Goal: Task Accomplishment & Management: Complete application form

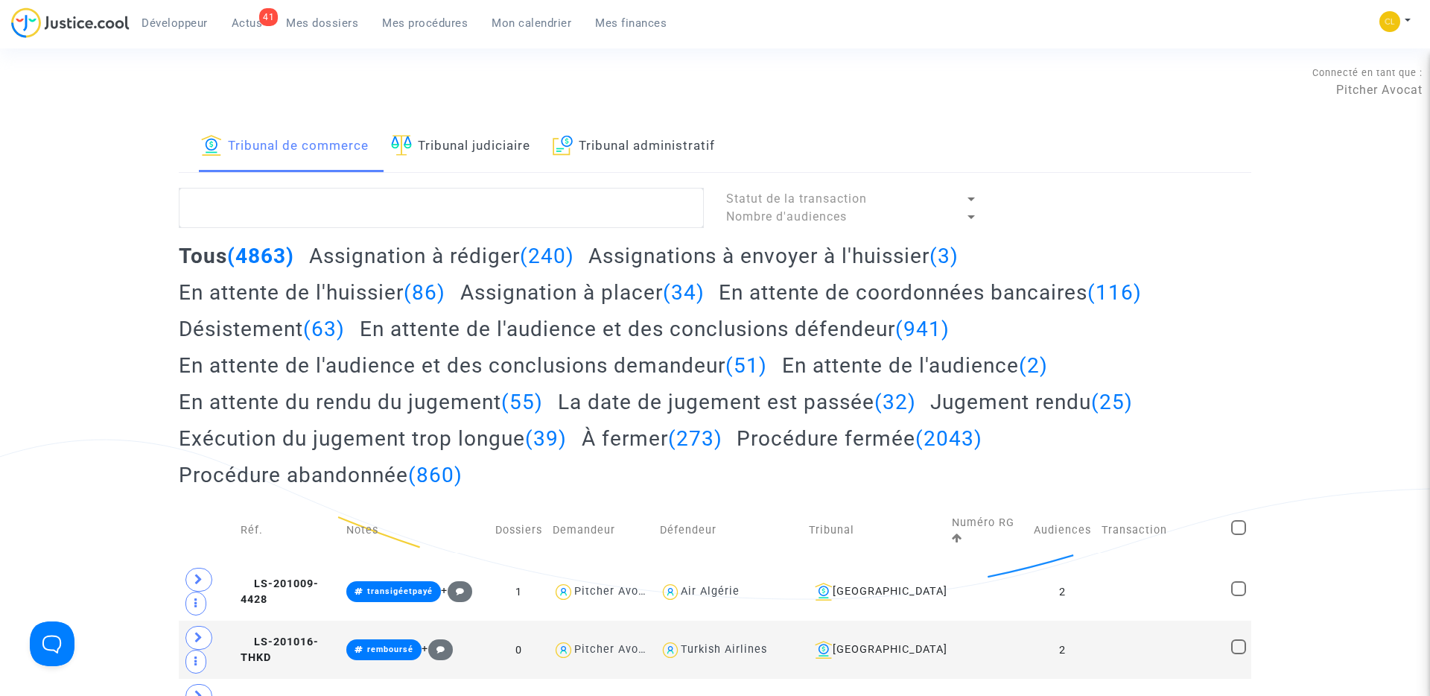
click at [506, 288] on h2 "Assignation à placer (34)" at bounding box center [582, 292] width 244 height 26
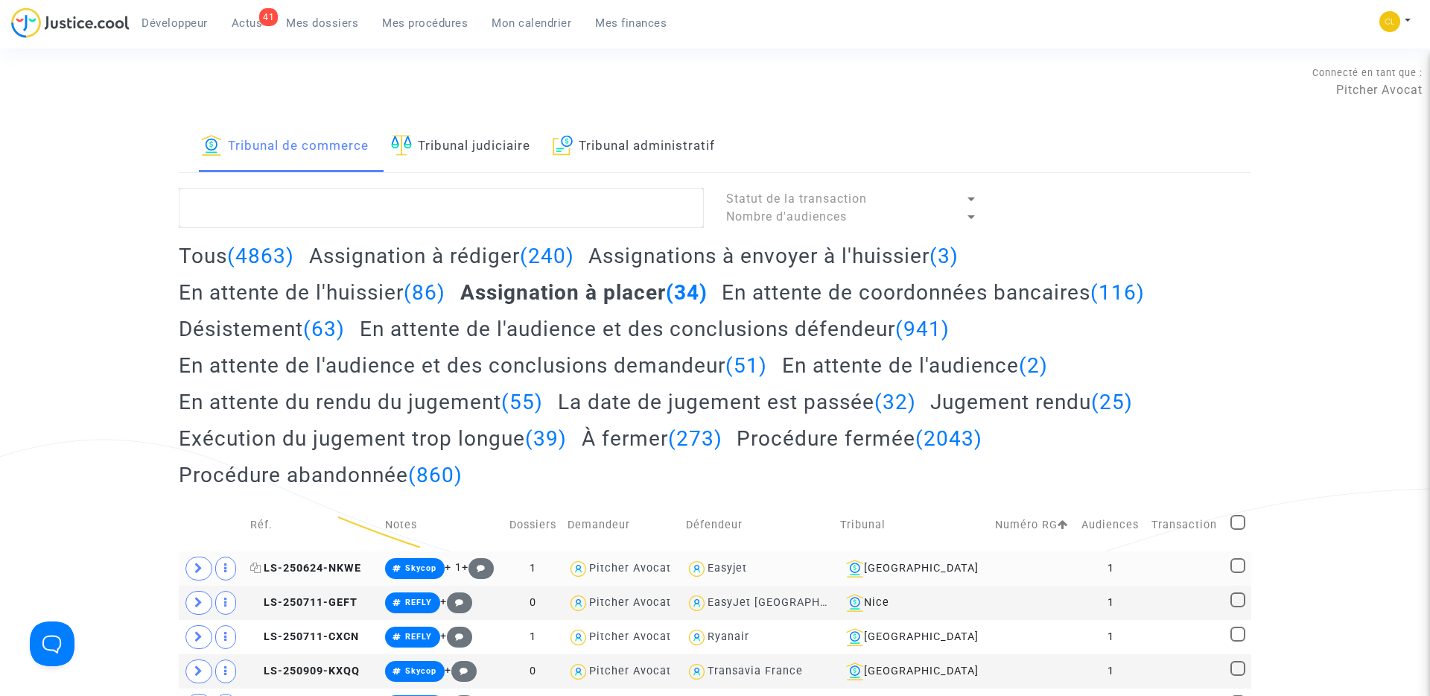
click at [320, 574] on span "LS-250624-NKWE" at bounding box center [305, 568] width 111 height 13
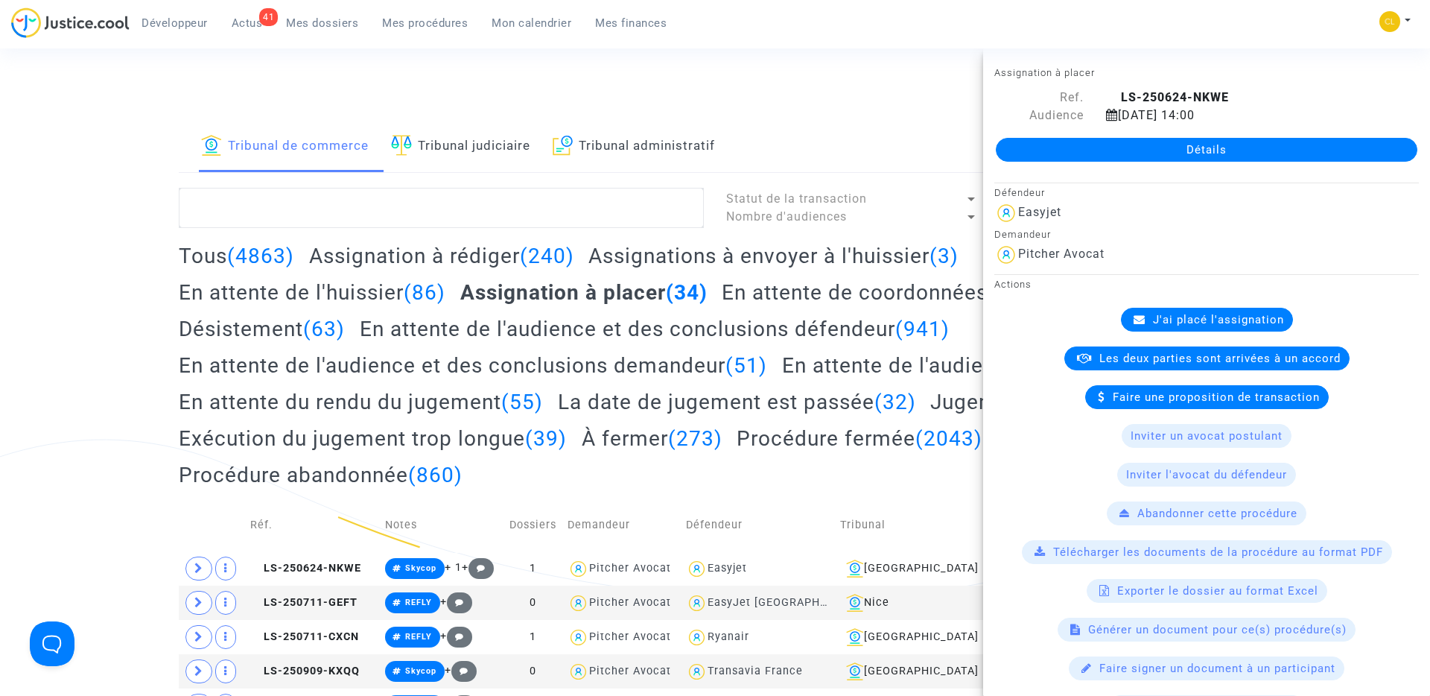
scroll to position [700, 0]
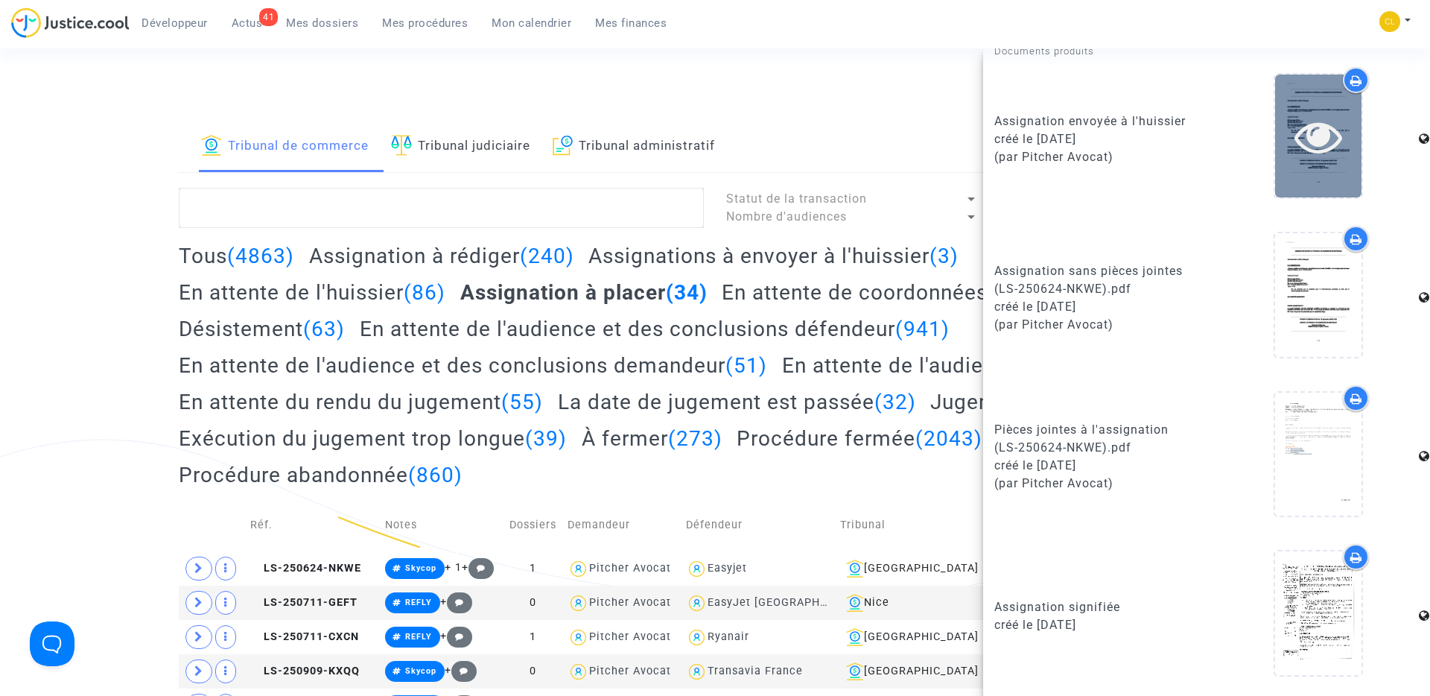
click at [1327, 147] on icon at bounding box center [1319, 136] width 48 height 48
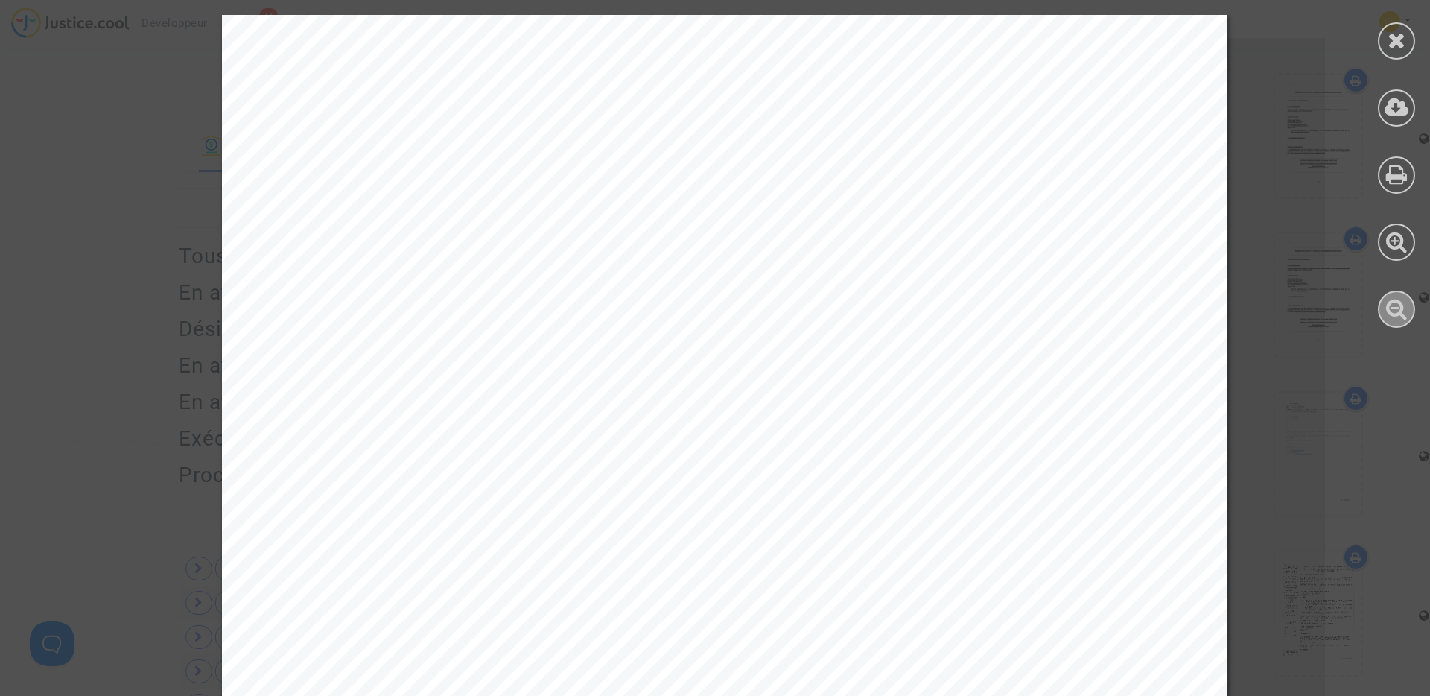
click at [1398, 310] on icon at bounding box center [1397, 308] width 22 height 22
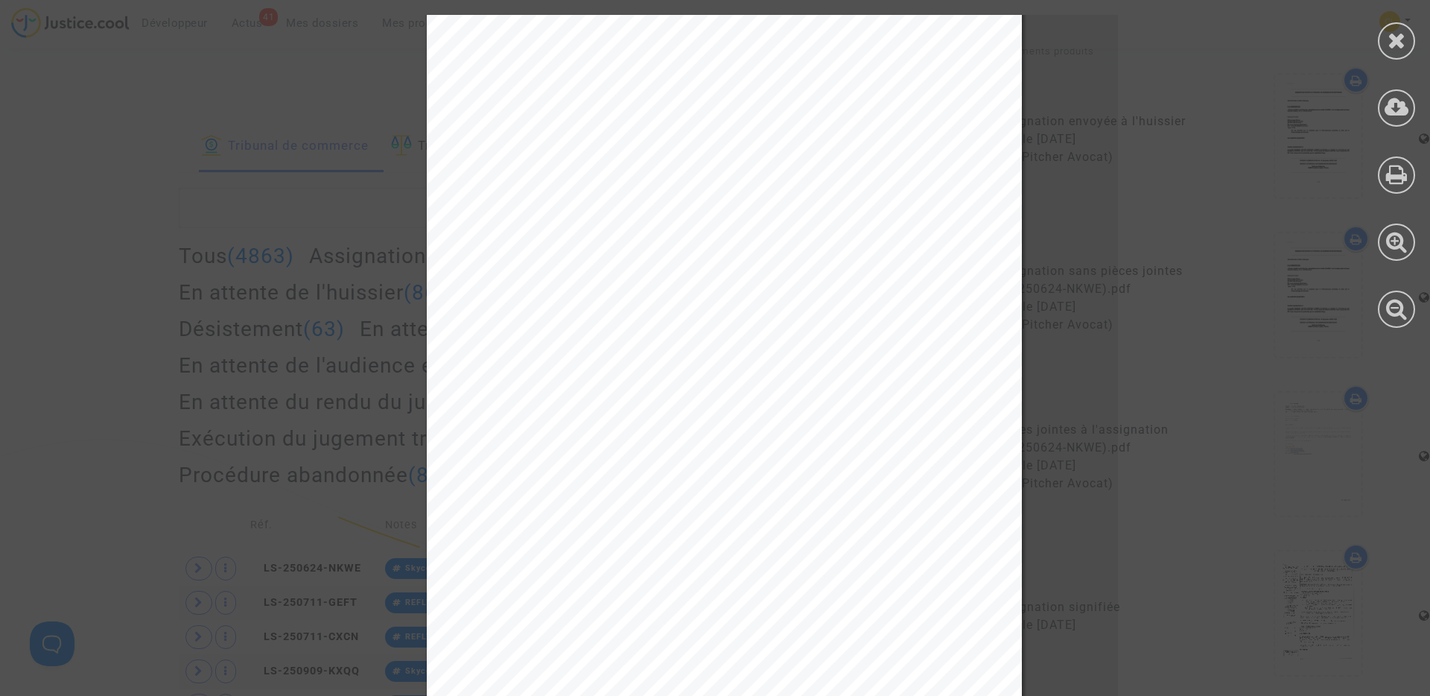
scroll to position [149, 0]
drag, startPoint x: 577, startPoint y: 504, endPoint x: 744, endPoint y: 506, distance: 167.6
click at [744, 506] on span "D’AVOIR À COMPARAITRE LE : [DATE] 14:00" at bounding box center [710, 504] width 268 height 11
copy span "D’AVOIR À COMPARAITRE L"
click at [1402, 45] on icon at bounding box center [1397, 40] width 19 height 22
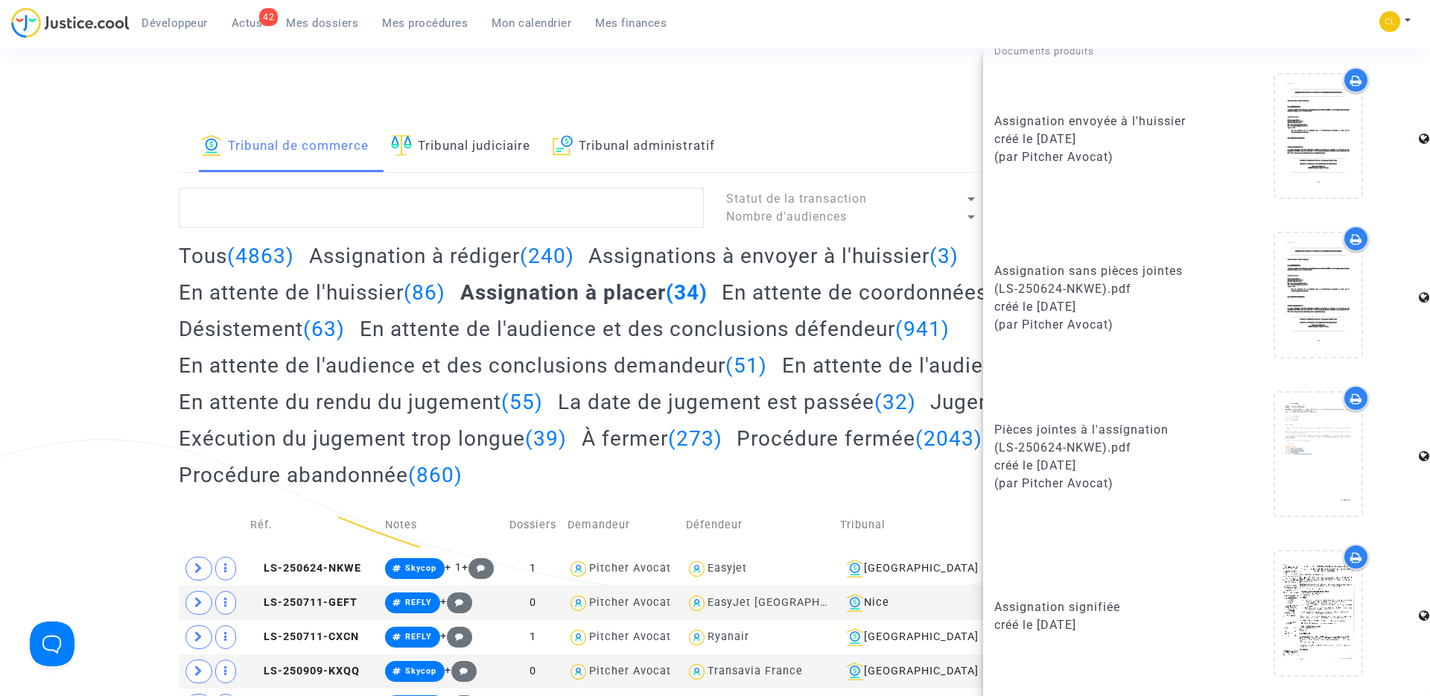
click at [452, 106] on div "Connecté en tant que : Pitcher Avocat" at bounding box center [711, 104] width 1423 height 36
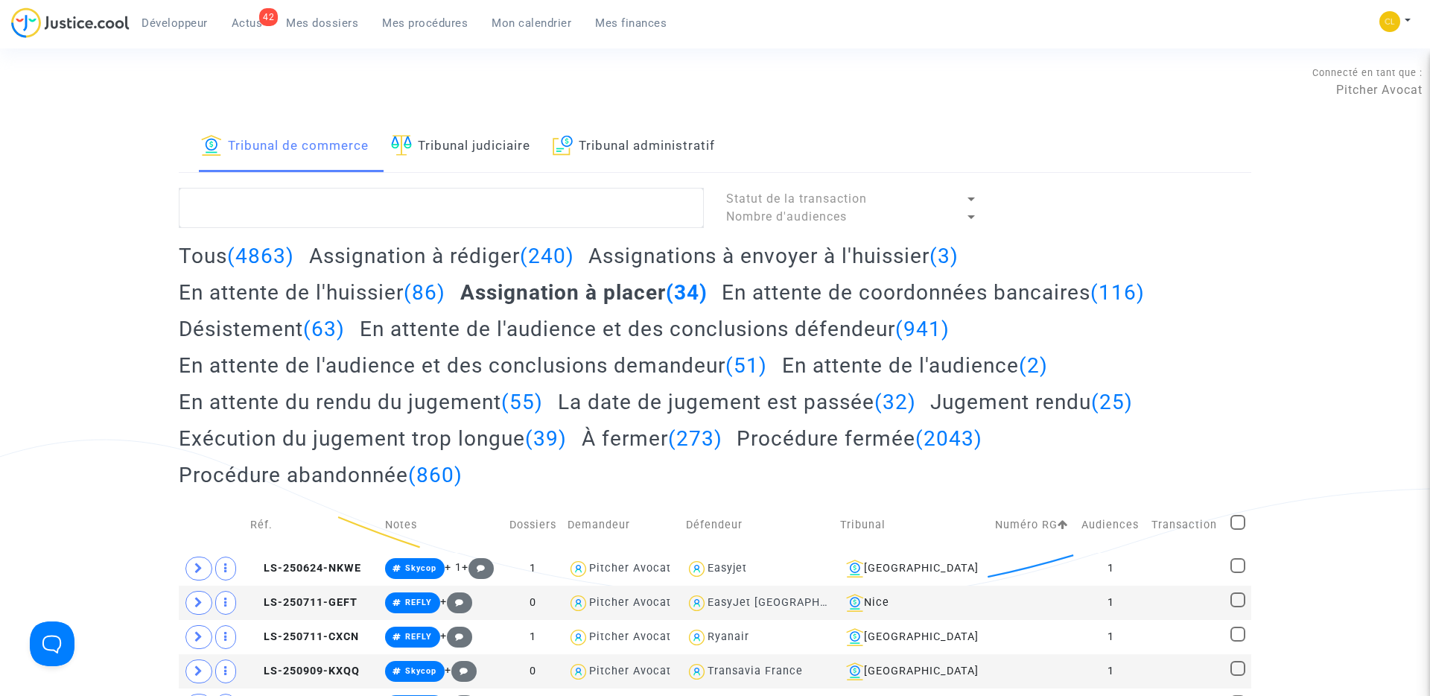
scroll to position [0, 0]
click at [457, 139] on link "Tribunal judiciaire" at bounding box center [460, 146] width 139 height 51
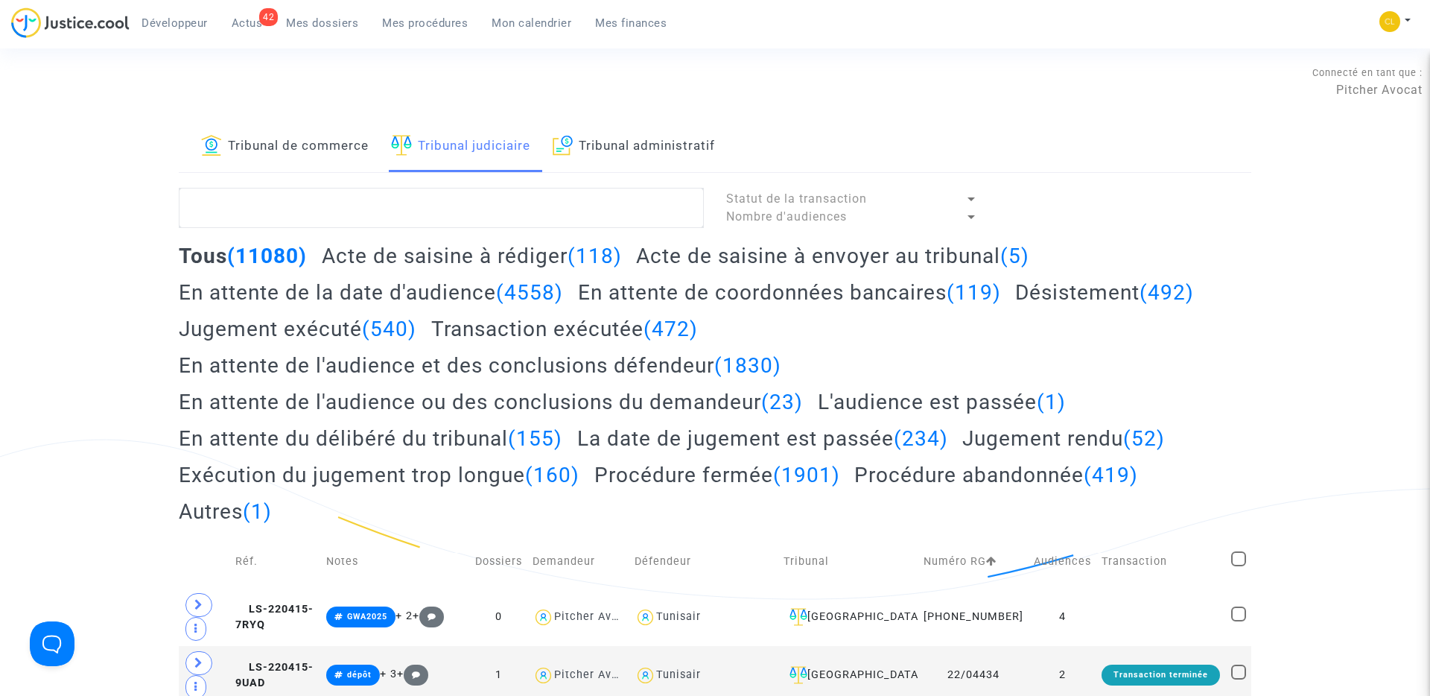
click at [480, 255] on h2 "Acte de saisine à rédiger (118)" at bounding box center [472, 256] width 300 height 26
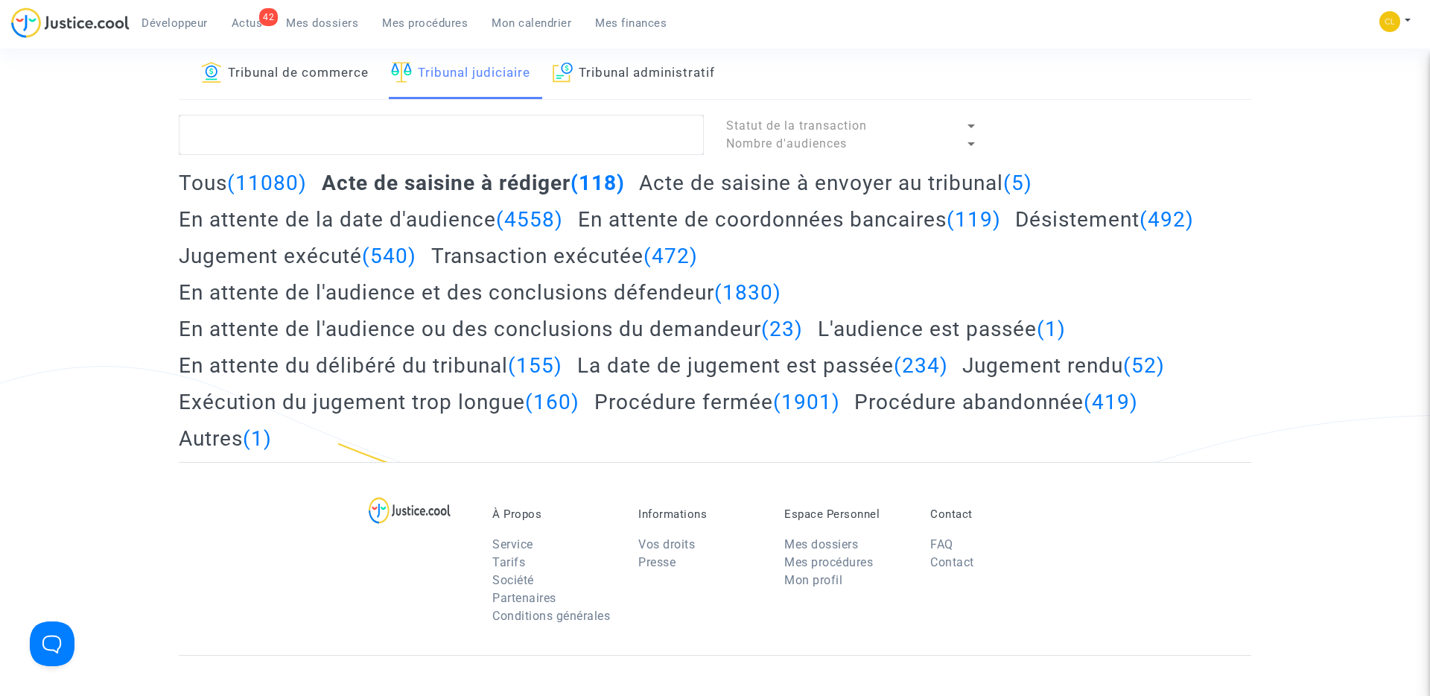
scroll to position [79, 0]
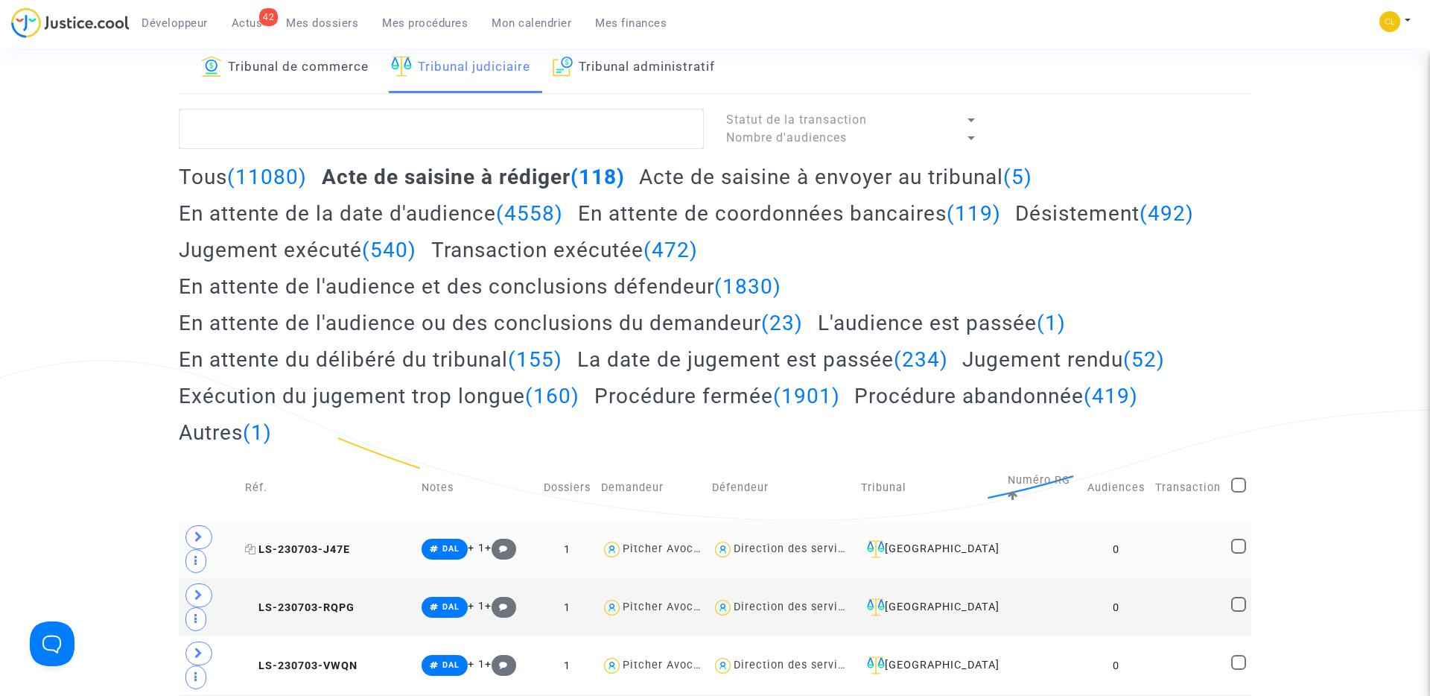
click at [287, 543] on span "LS-230703-J47E" at bounding box center [297, 549] width 105 height 13
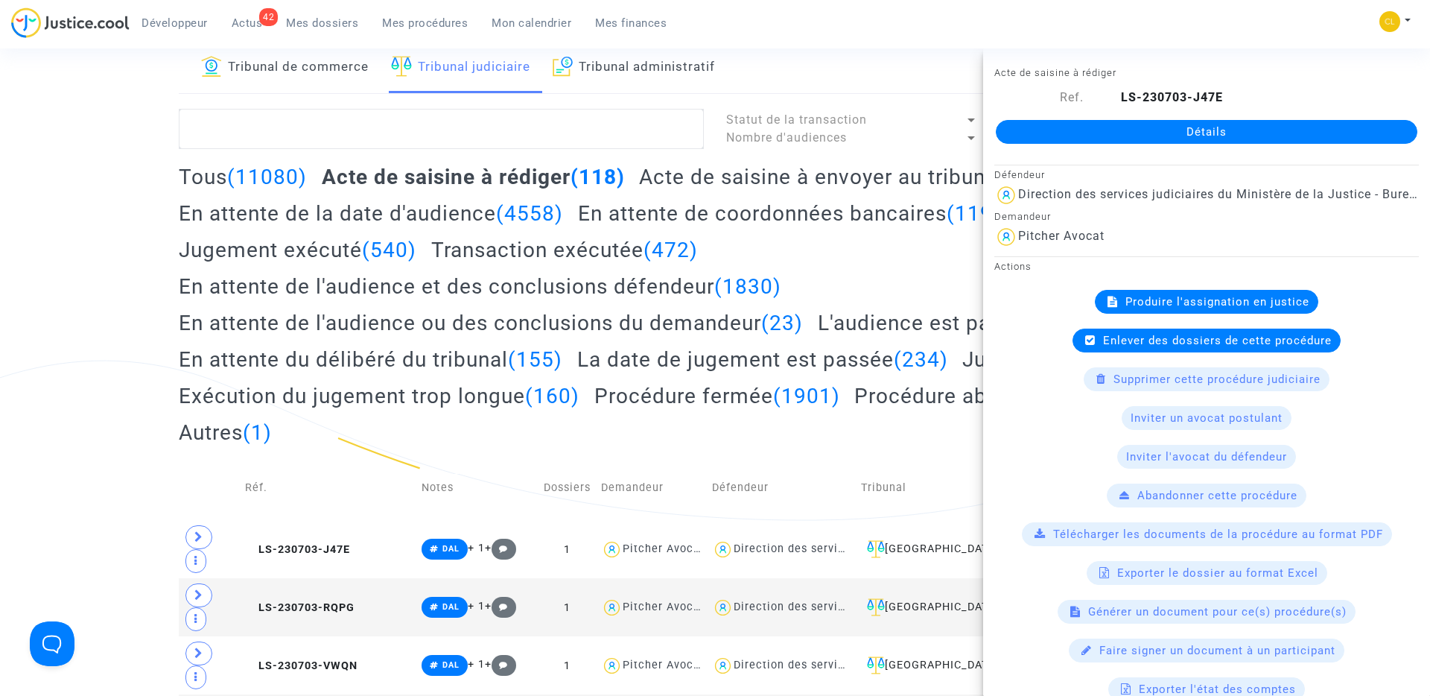
click at [1266, 298] on span "Produire l'assignation en justice" at bounding box center [1218, 301] width 184 height 13
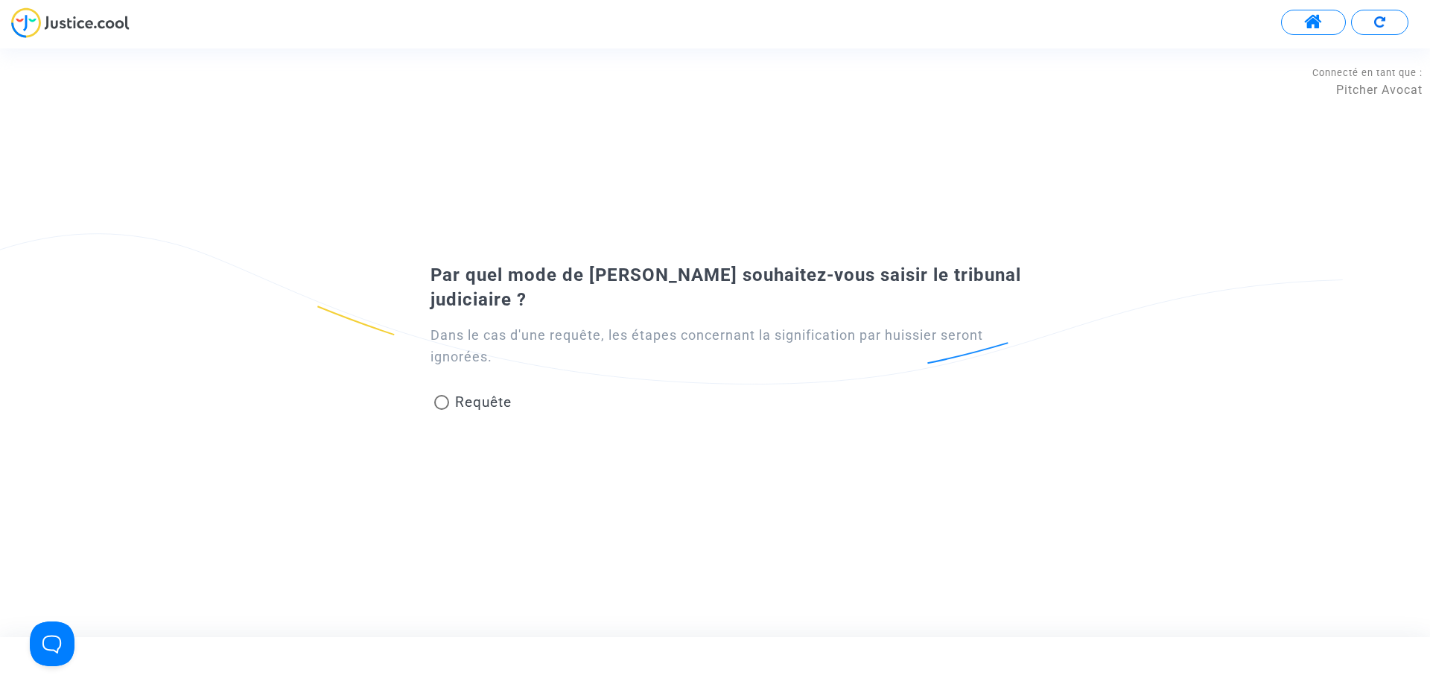
click at [474, 404] on span "Requête" at bounding box center [483, 401] width 57 height 17
click at [442, 410] on input "Requête" at bounding box center [441, 410] width 1 height 1
radio input "true"
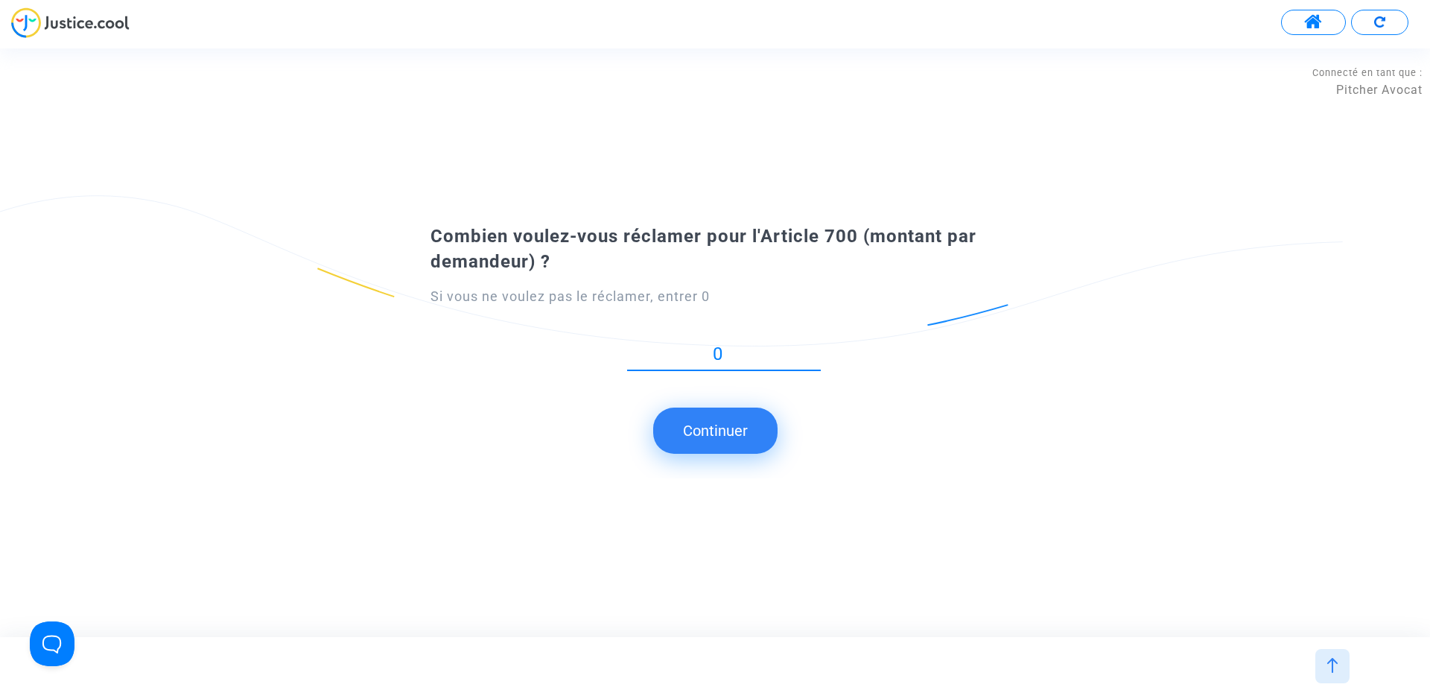
type input "0"
click at [734, 431] on button "Continuer" at bounding box center [715, 431] width 124 height 46
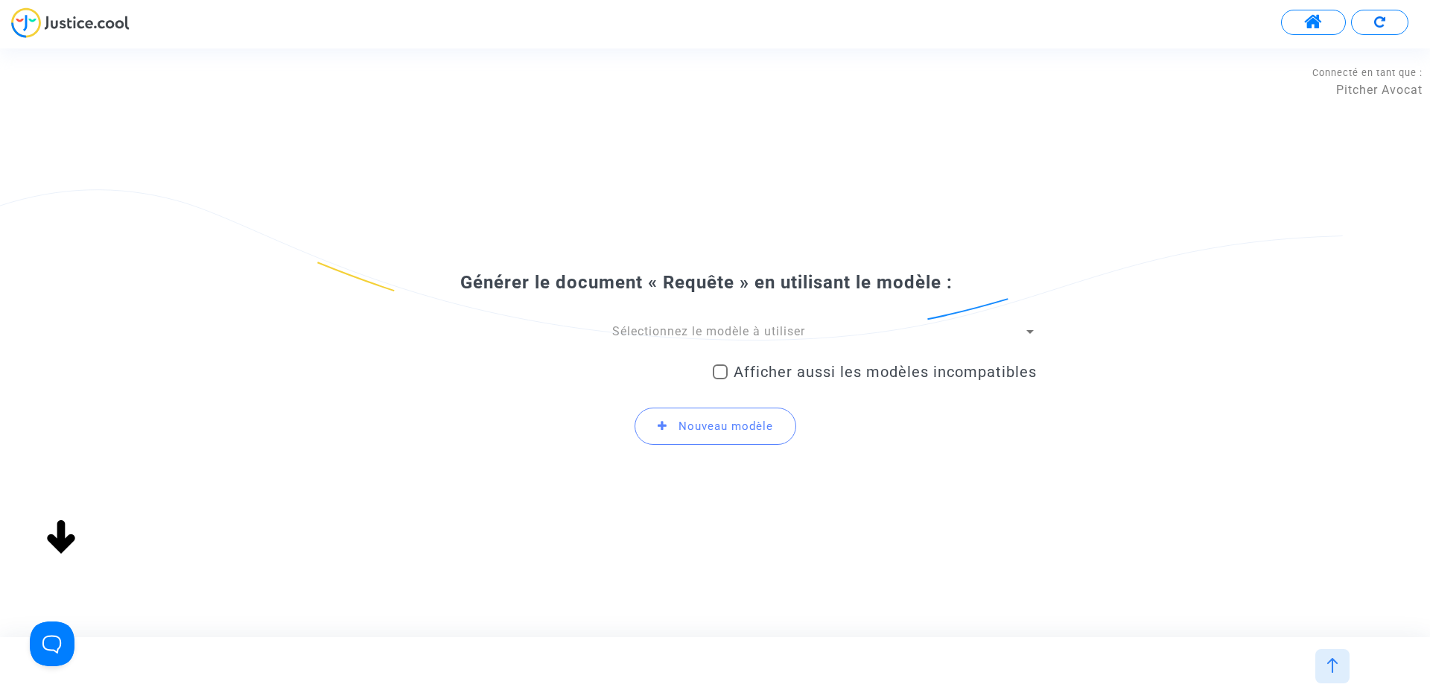
click at [693, 324] on span "Sélectionnez le modèle à utiliser" at bounding box center [708, 331] width 193 height 14
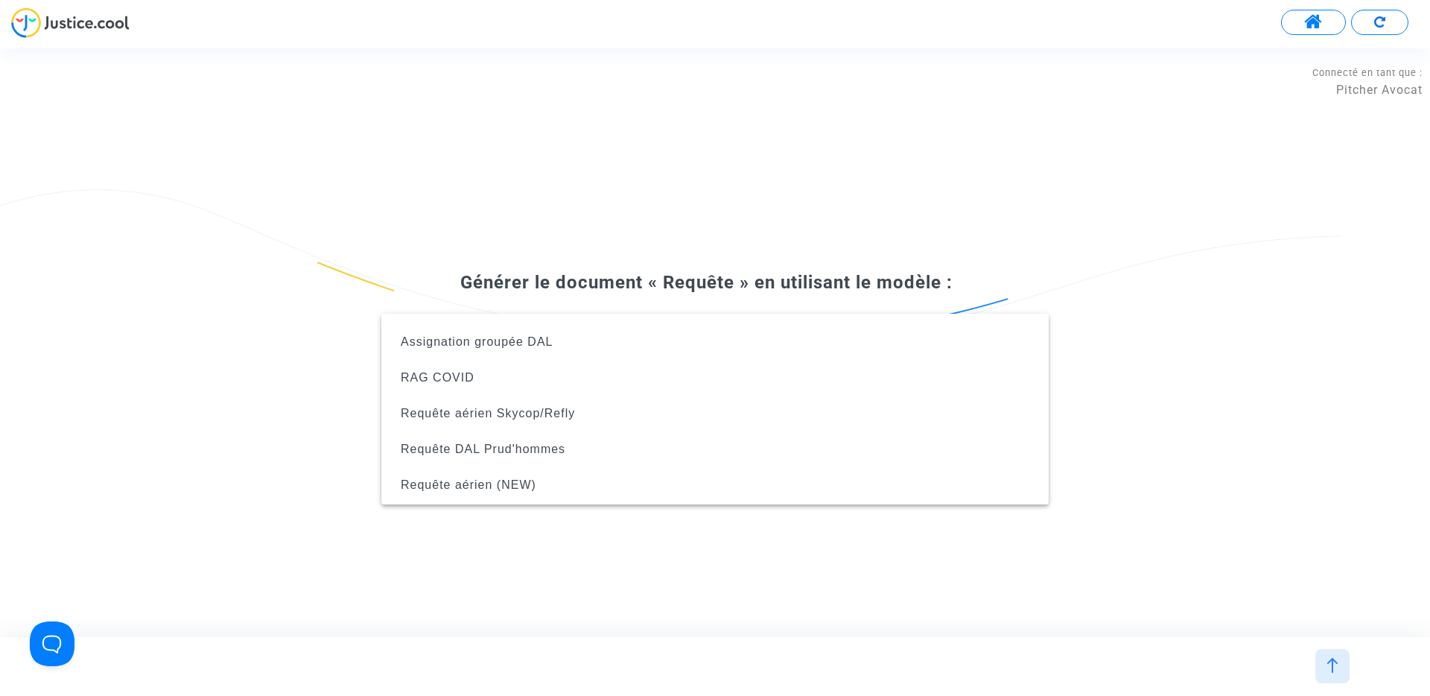
scroll to position [238, 0]
click at [683, 218] on div at bounding box center [715, 348] width 1430 height 696
